Goal: Task Accomplishment & Management: Manage account settings

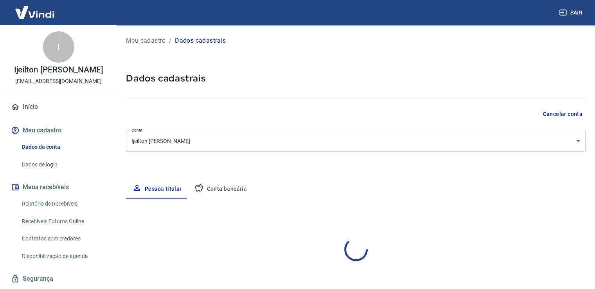
select select "SP"
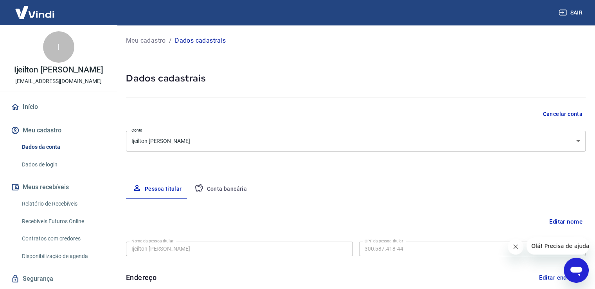
click at [32, 105] on link "Início" at bounding box center [58, 106] width 98 height 17
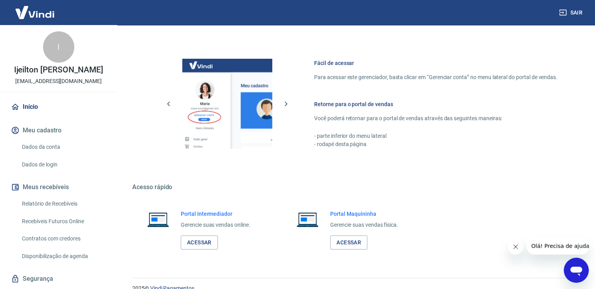
scroll to position [410, 0]
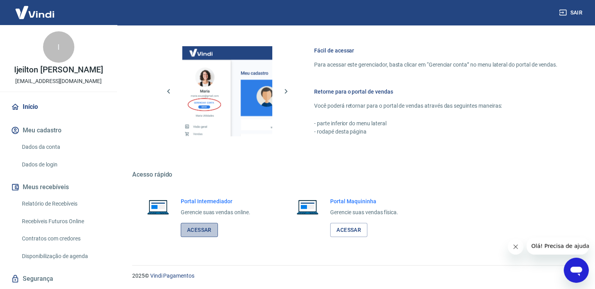
click at [200, 229] on link "Acessar" at bounding box center [199, 230] width 37 height 14
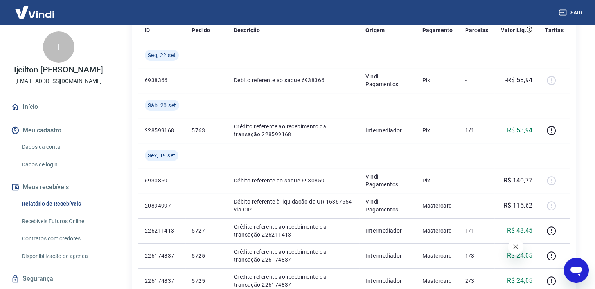
scroll to position [78, 0]
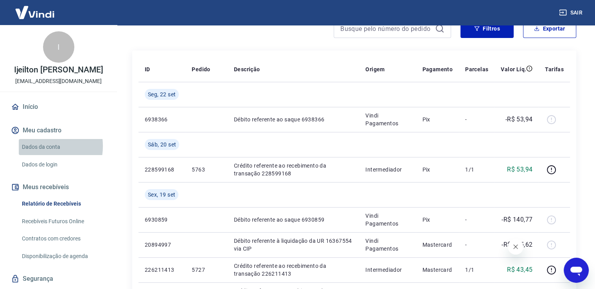
click at [41, 146] on link "Dados da conta" at bounding box center [63, 147] width 89 height 16
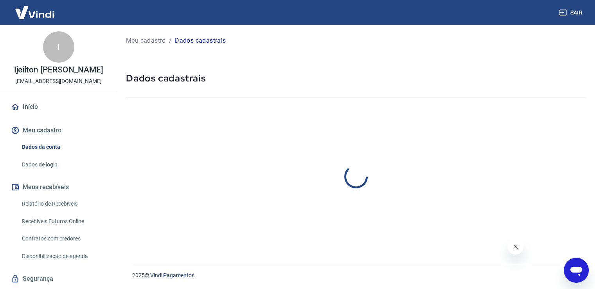
select select "SP"
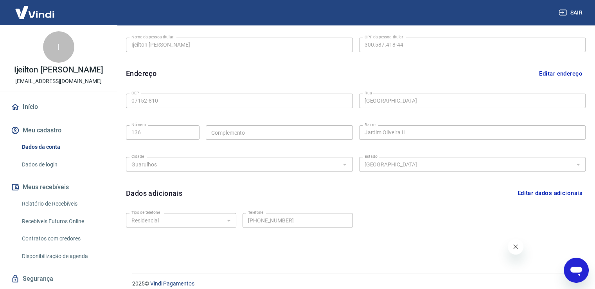
scroll to position [212, 0]
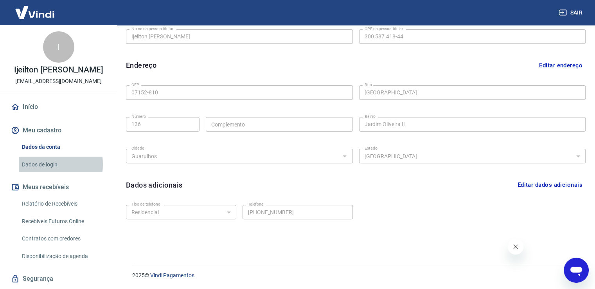
click at [39, 164] on link "Dados de login" at bounding box center [63, 165] width 89 height 16
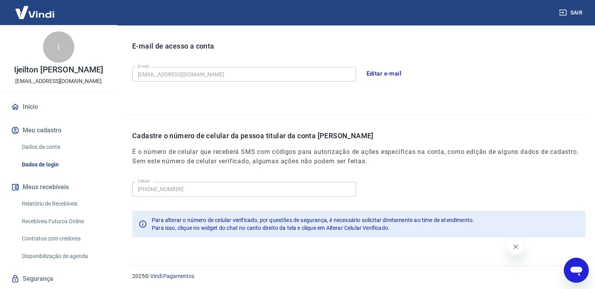
scroll to position [212, 0]
click at [59, 203] on link "Relatório de Recebíveis" at bounding box center [63, 204] width 89 height 16
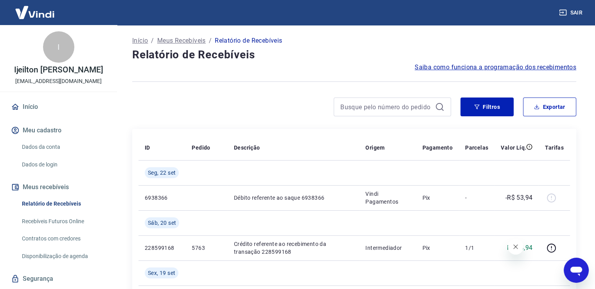
click at [36, 220] on link "Recebíveis Futuros Online" at bounding box center [63, 221] width 89 height 16
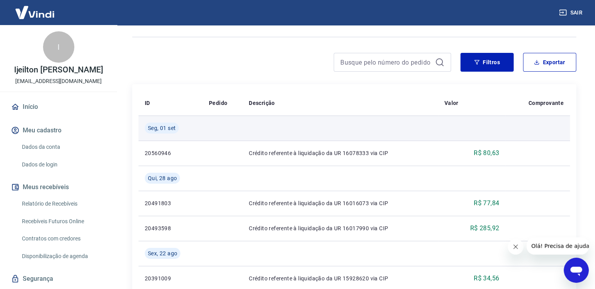
scroll to position [78, 0]
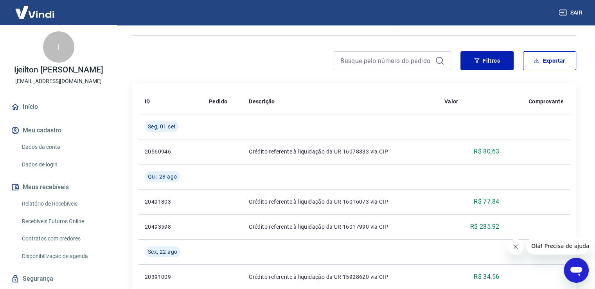
click at [515, 252] on button "Fechar mensagem da empresa" at bounding box center [516, 247] width 16 height 16
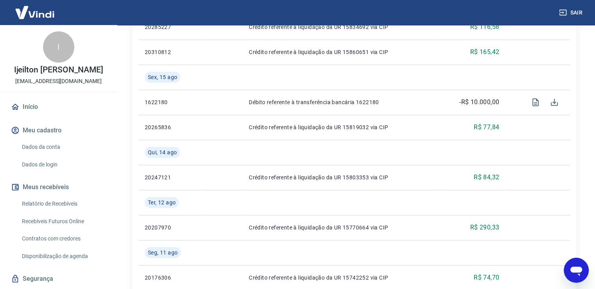
scroll to position [0, 0]
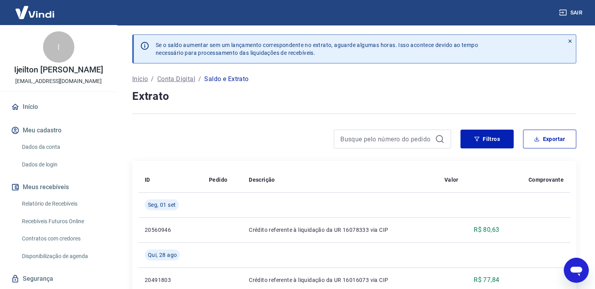
click at [61, 200] on link "Relatório de Recebíveis" at bounding box center [63, 204] width 89 height 16
